Goal: Information Seeking & Learning: Learn about a topic

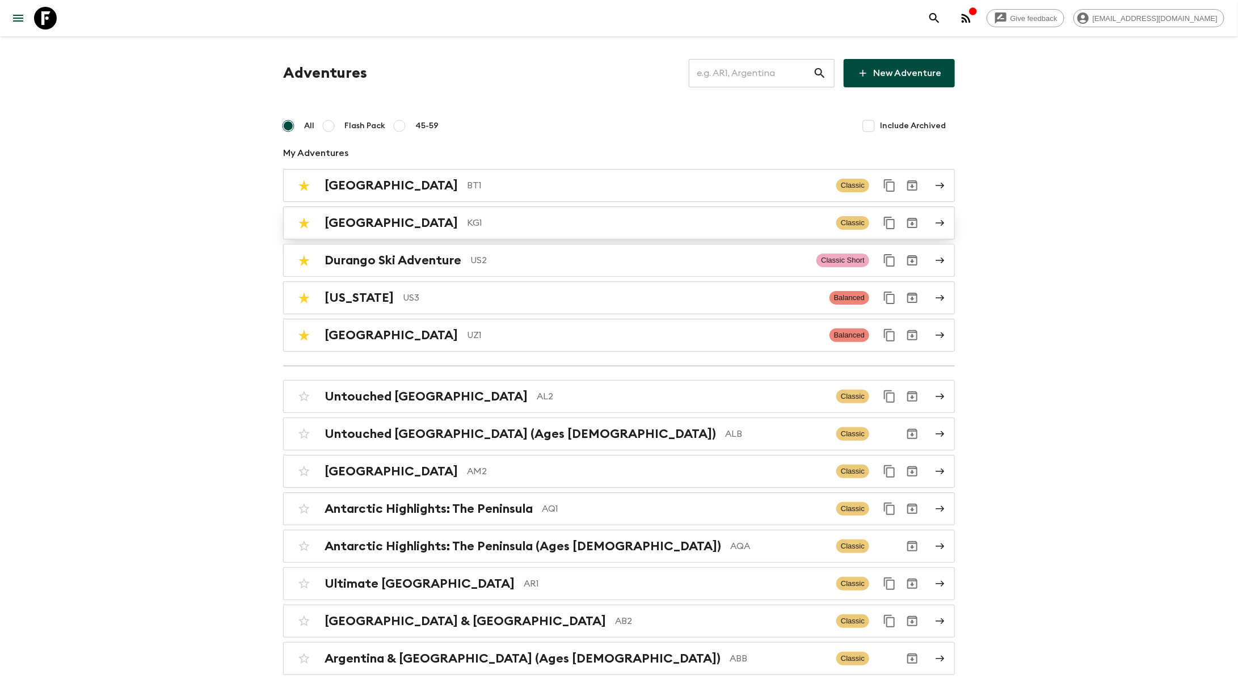
click at [467, 227] on p "KG1" at bounding box center [647, 223] width 360 height 14
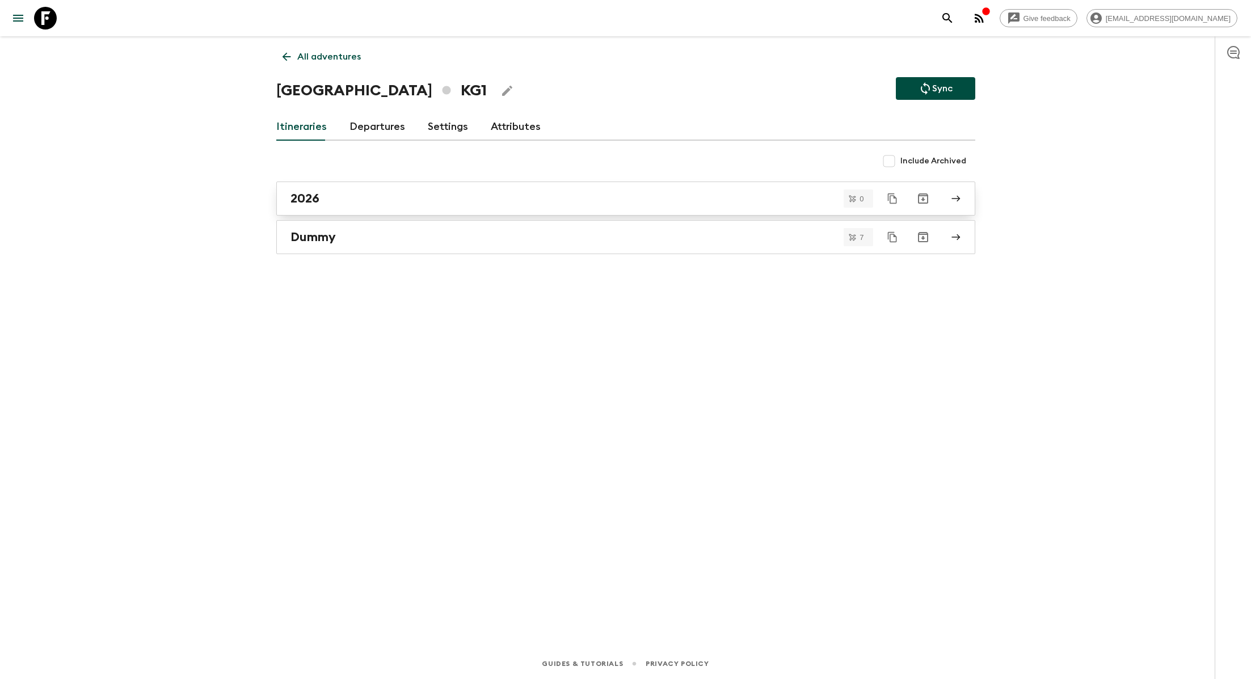
click at [347, 214] on link "2026" at bounding box center [625, 199] width 699 height 34
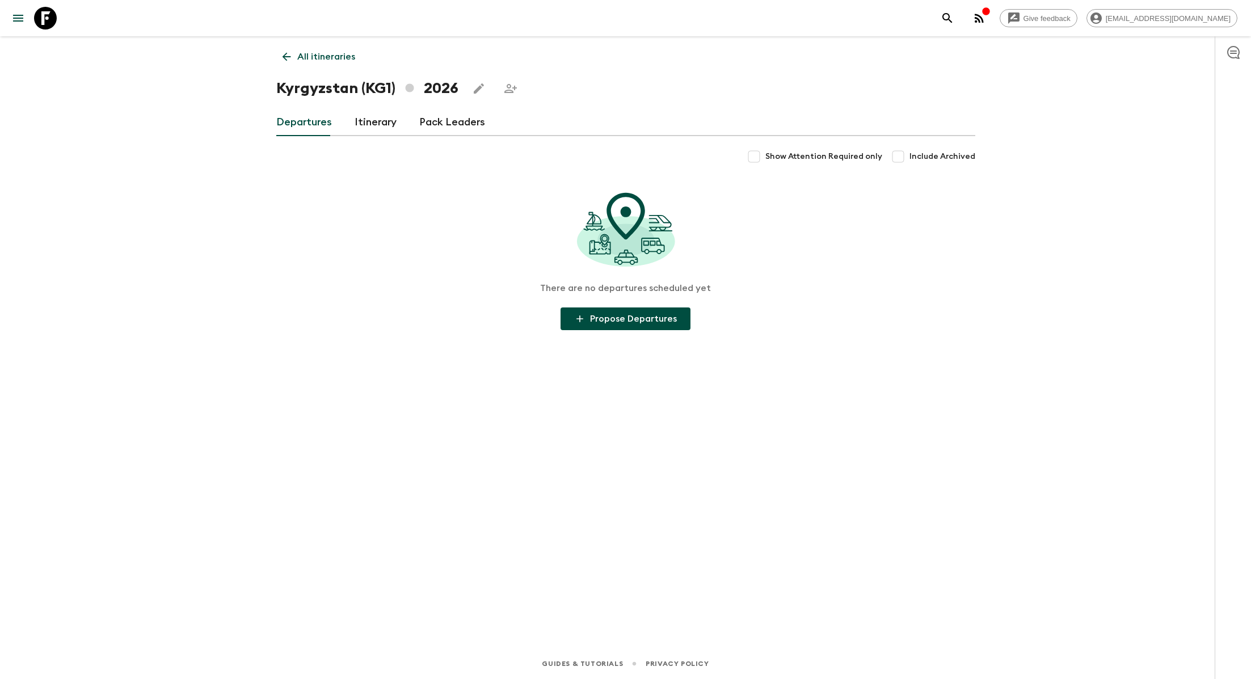
drag, startPoint x: 365, startPoint y: 120, endPoint x: 364, endPoint y: 81, distance: 39.2
click at [365, 120] on link "Itinerary" at bounding box center [376, 122] width 42 height 27
